Goal: Task Accomplishment & Management: Manage account settings

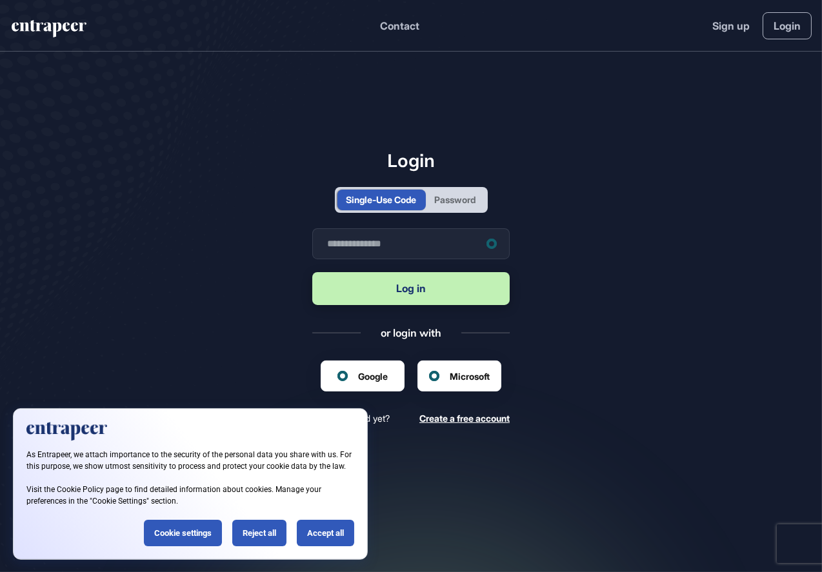
scroll to position [1, 1]
click at [328, 535] on div "Accept all" at bounding box center [325, 533] width 57 height 26
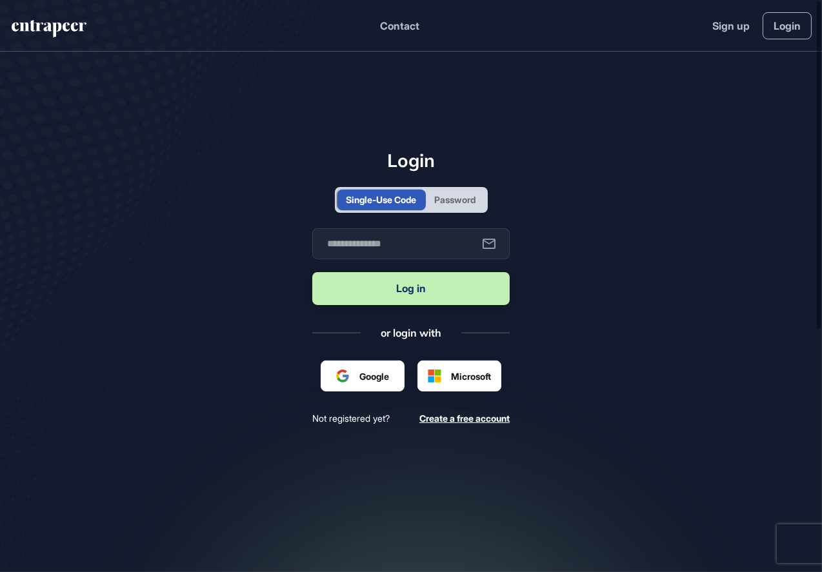
click at [371, 376] on div "Google ile oturum açın. Yeni sekmede açılır" at bounding box center [385, 382] width 98 height 14
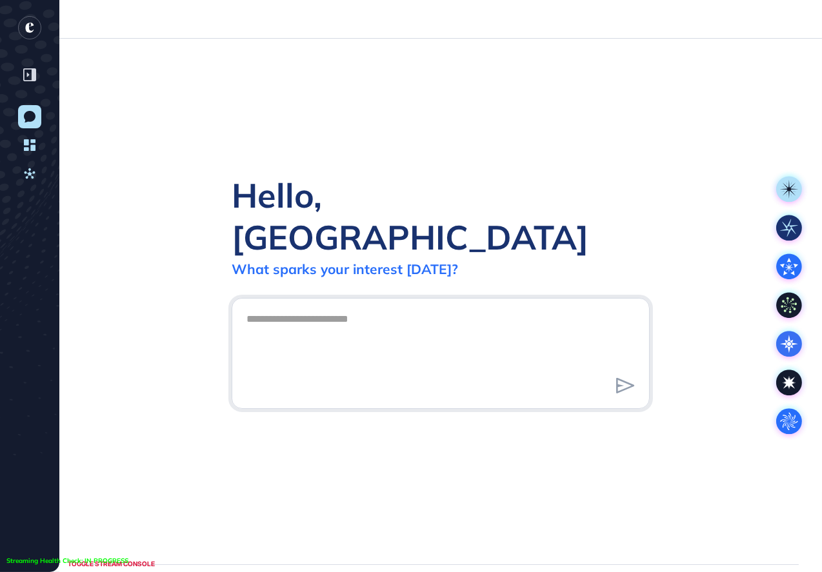
scroll to position [1, 1]
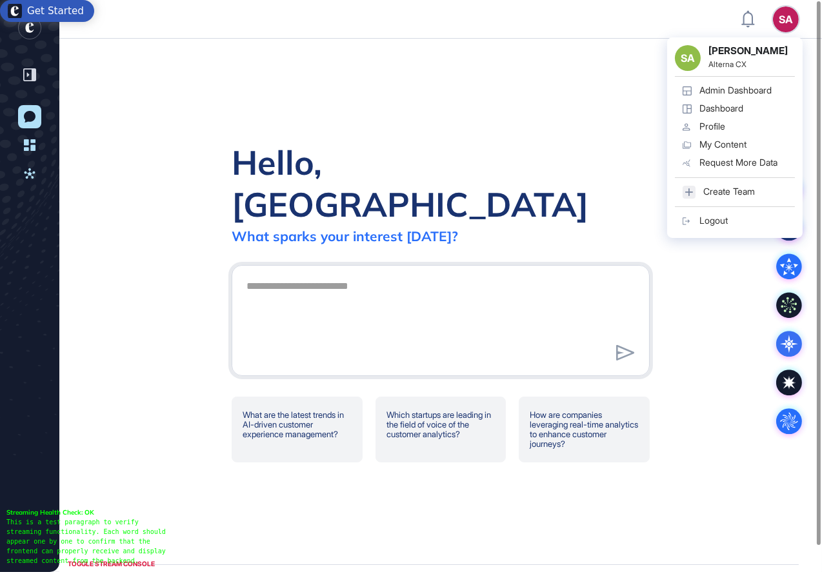
click at [733, 95] on div "Admin Dashboard" at bounding box center [735, 90] width 72 height 10
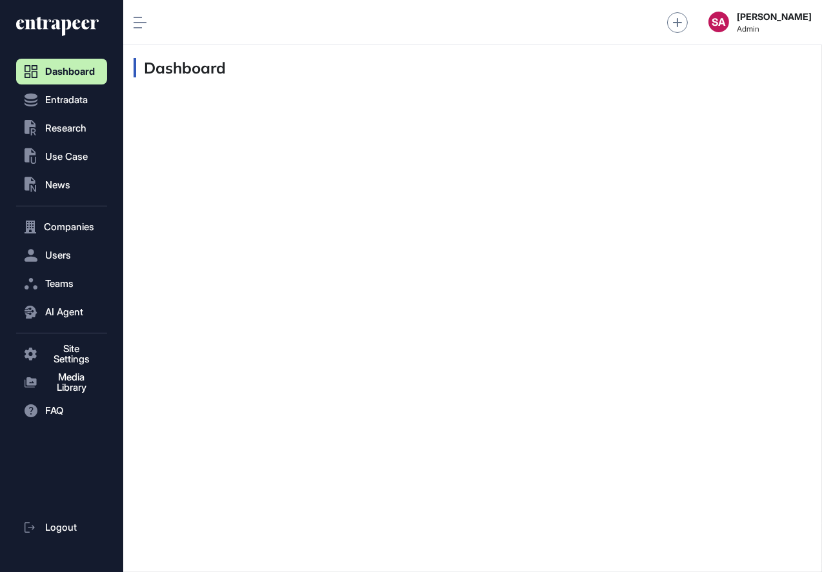
scroll to position [1, 1]
click at [65, 341] on button ".st0{fill:currentColor} Research" at bounding box center [61, 354] width 91 height 26
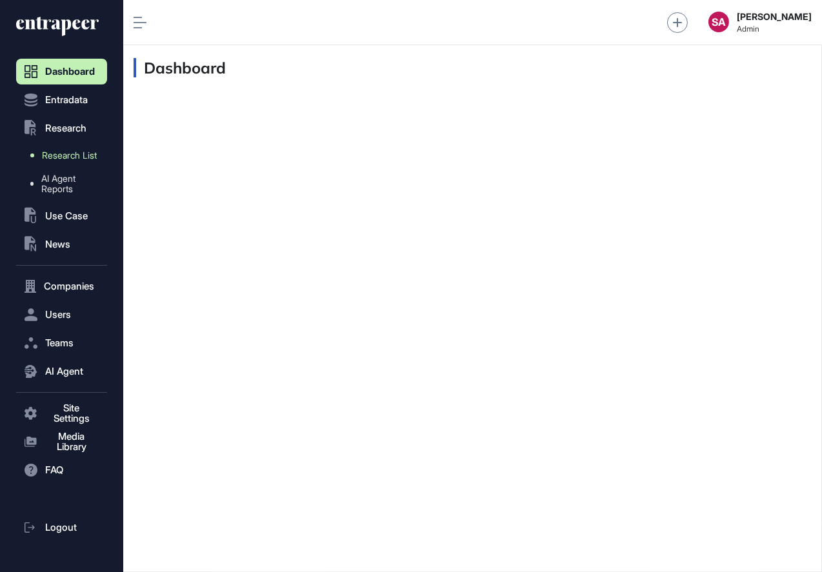
click at [54, 161] on span "Research List" at bounding box center [69, 155] width 55 height 10
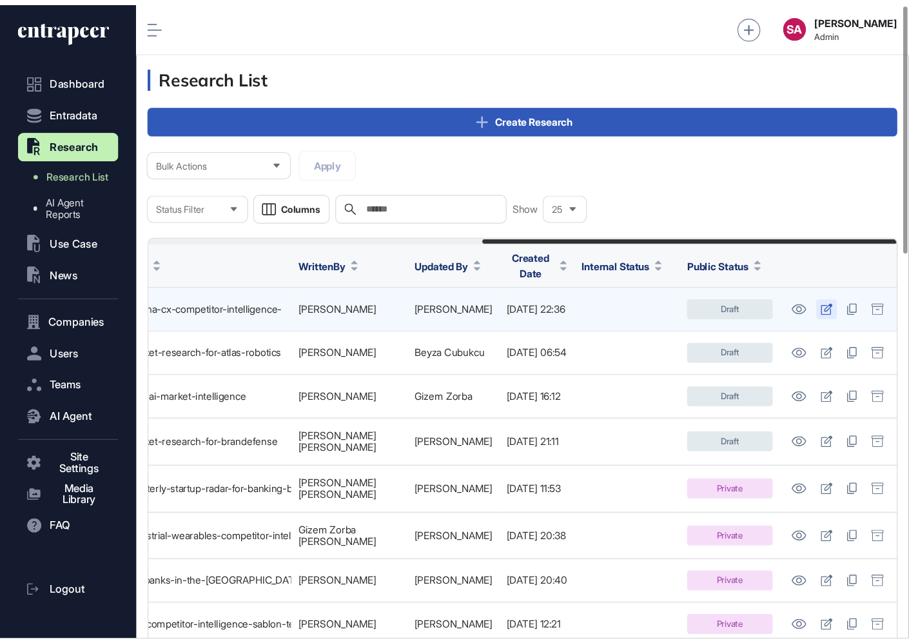
scroll to position [0, 544]
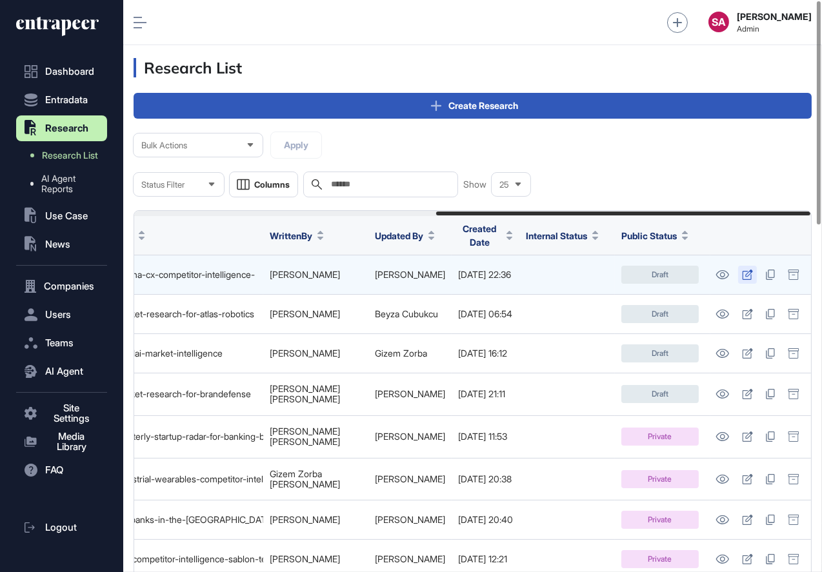
click at [747, 270] on icon at bounding box center [747, 275] width 11 height 10
click at [745, 270] on icon at bounding box center [747, 275] width 11 height 10
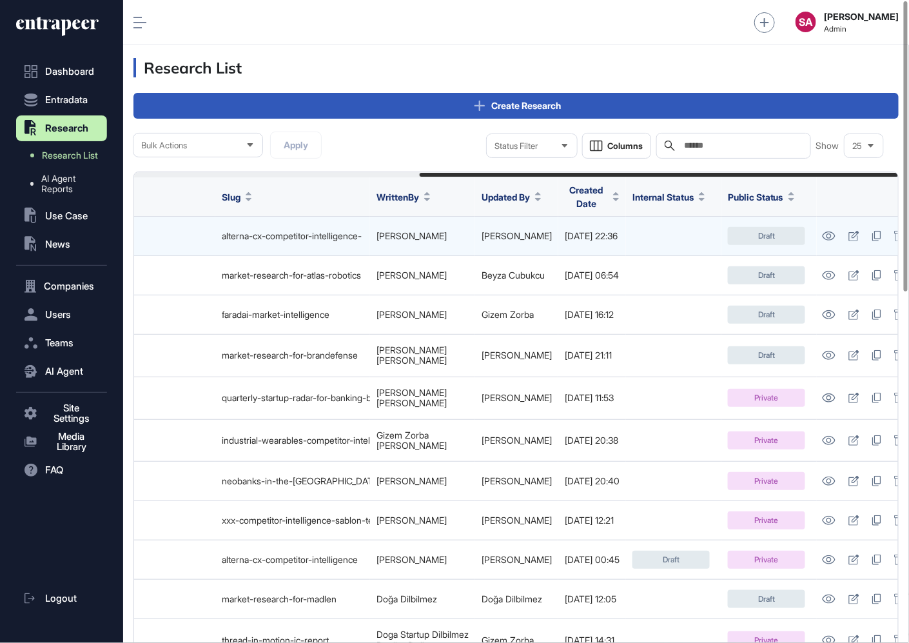
scroll to position [0, 457]
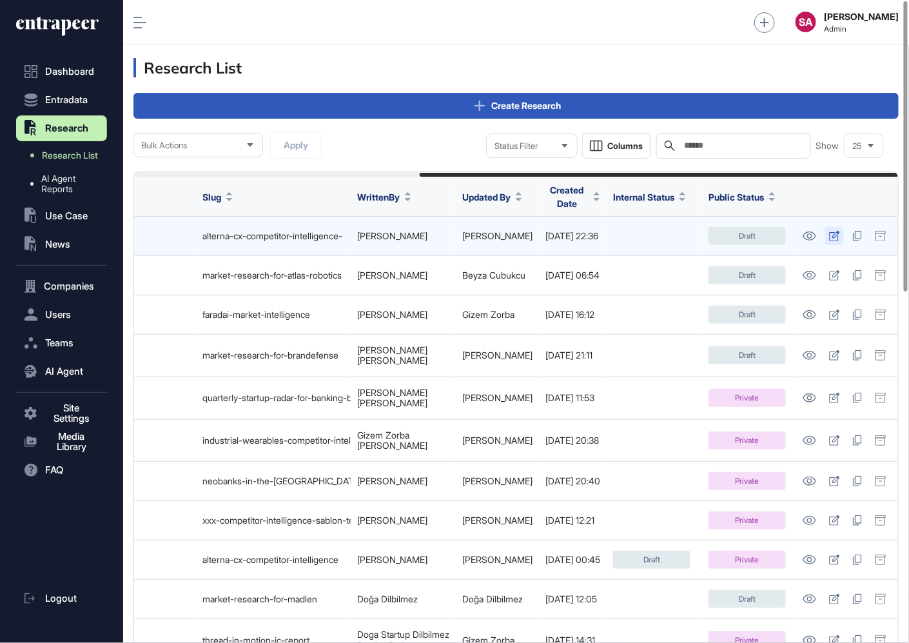
click at [821, 231] on icon at bounding box center [835, 236] width 10 height 10
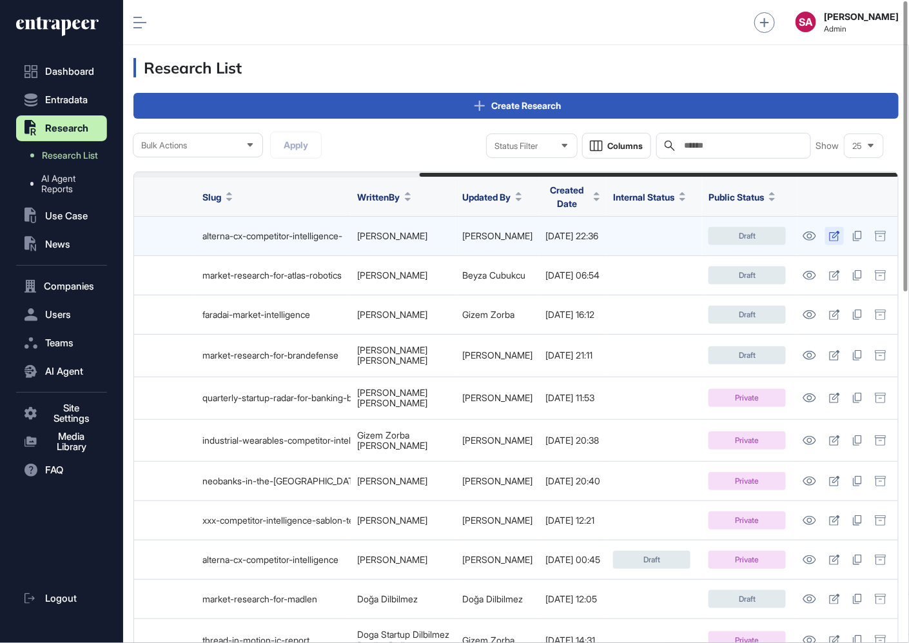
click at [821, 231] on icon at bounding box center [835, 236] width 10 height 10
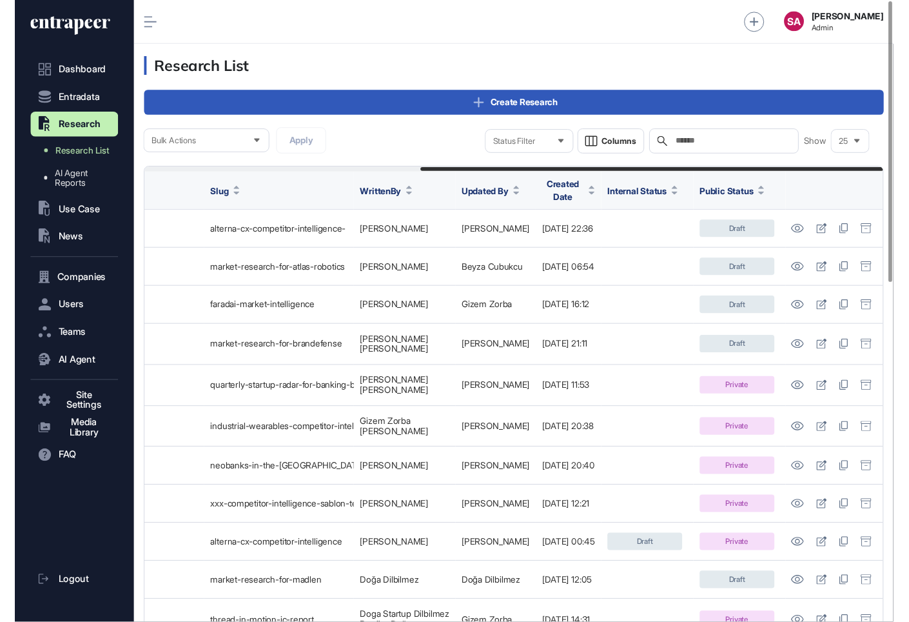
scroll to position [0, 0]
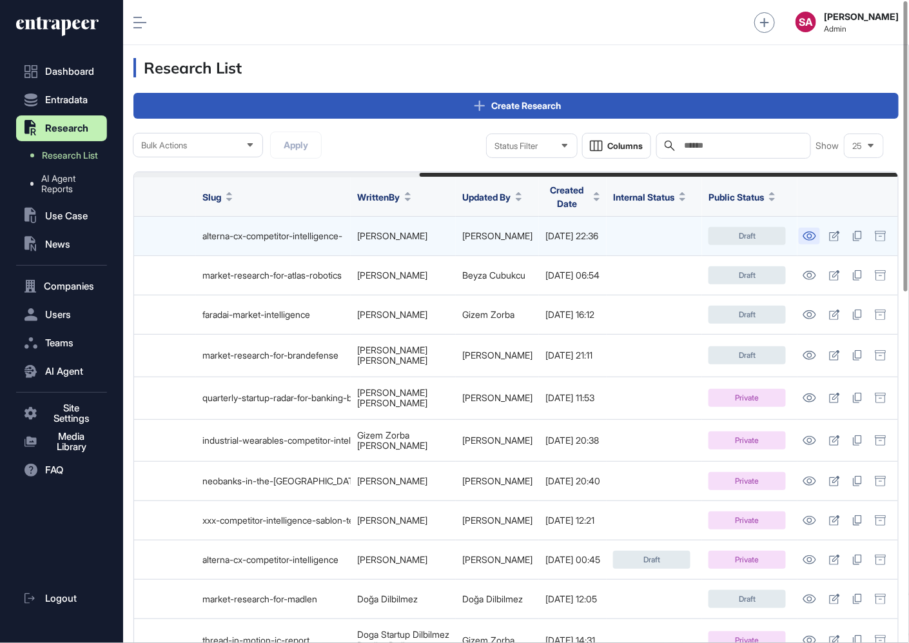
click at [814, 232] on icon at bounding box center [810, 236] width 13 height 9
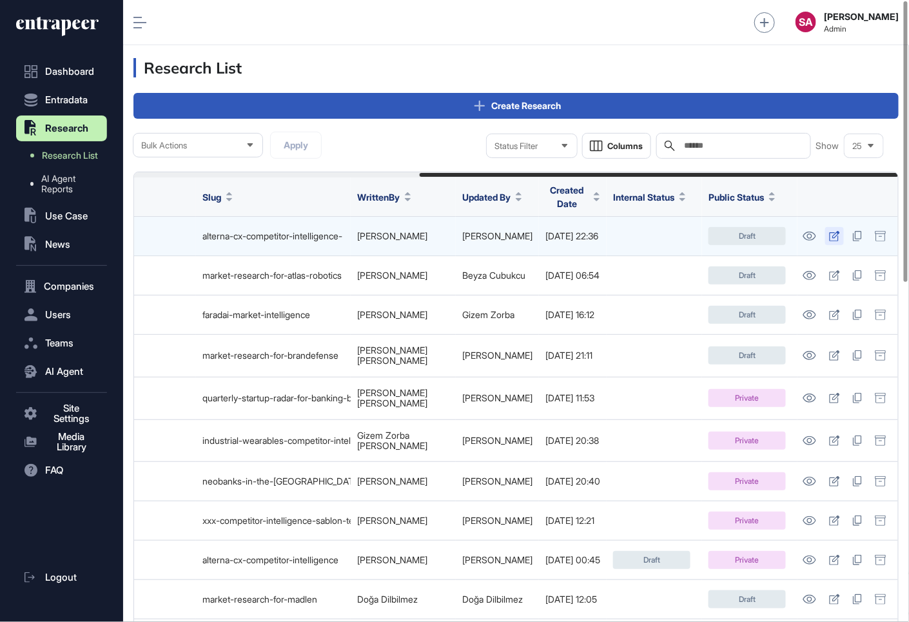
click at [821, 231] on icon at bounding box center [834, 236] width 11 height 10
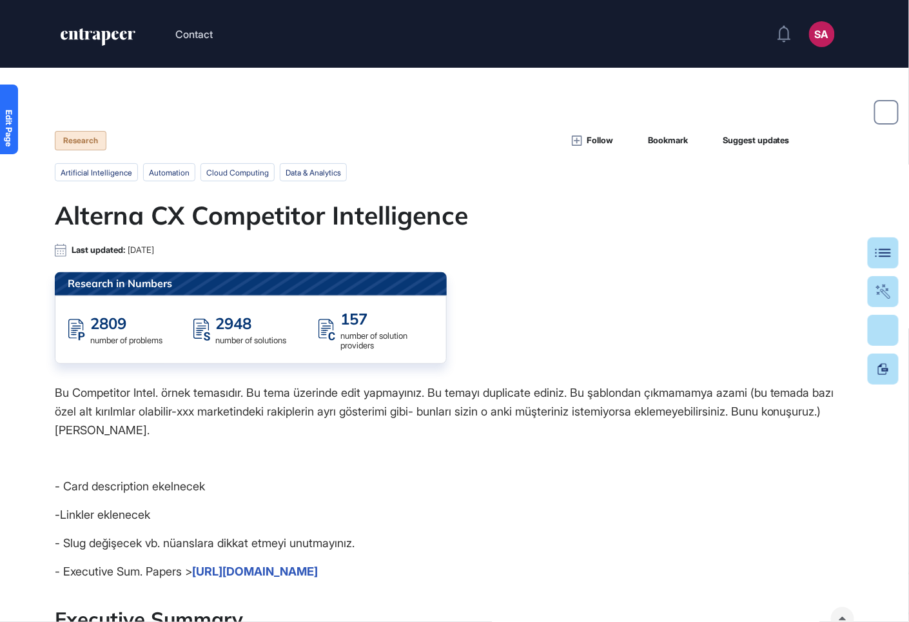
scroll to position [1, 1]
click at [1, 121] on link "Edit Page" at bounding box center [9, 119] width 18 height 70
